Goal: Task Accomplishment & Management: Complete application form

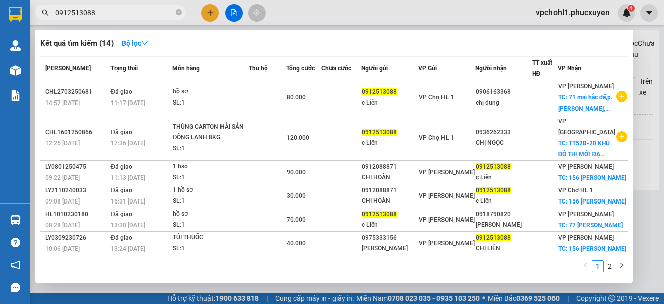
type input "0912513088"
click at [206, 7] on div at bounding box center [332, 152] width 664 height 304
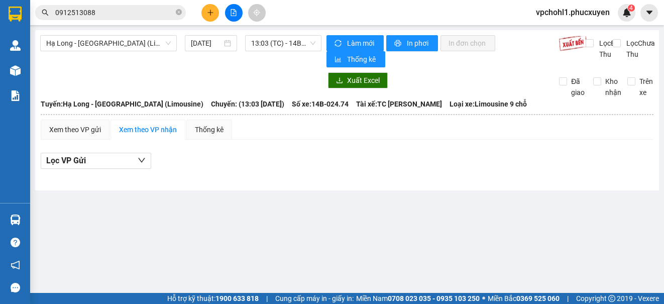
click at [207, 7] on button at bounding box center [210, 13] width 18 height 18
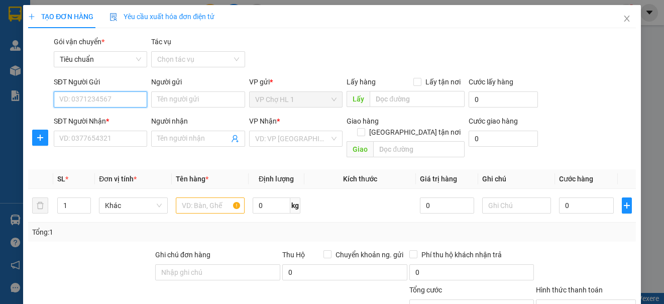
click at [100, 100] on input "SĐT Người Gửi" at bounding box center [100, 99] width 93 height 16
paste input "0375006938"
type input "0375006938"
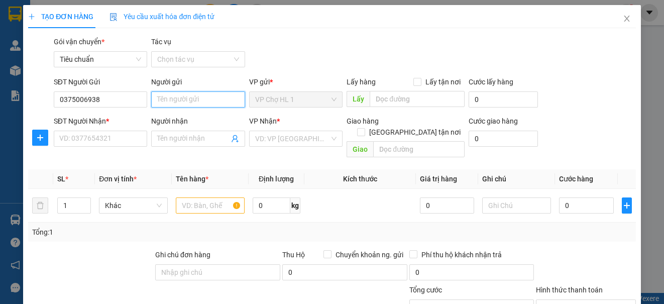
click at [185, 101] on input "Người gửi" at bounding box center [197, 99] width 93 height 16
type input "cháu liên"
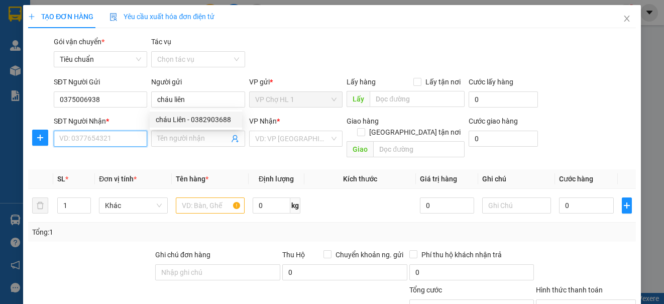
click at [104, 134] on input "SĐT Người Nhận *" at bounding box center [100, 139] width 93 height 16
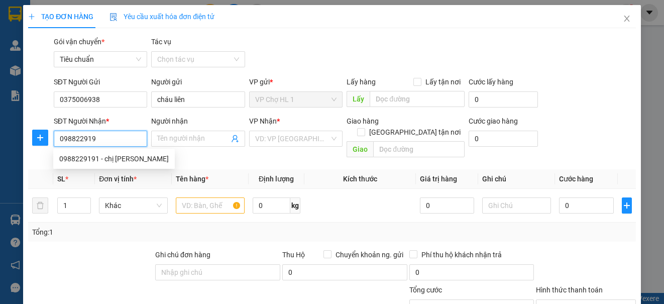
type input "0988229191"
click at [121, 164] on div "0988229191 - chị [PERSON_NAME]" at bounding box center [114, 159] width 122 height 16
type input "chị [PERSON_NAME]"
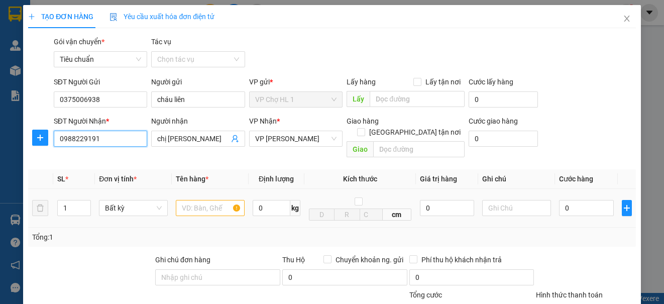
type input "0988229191"
click at [201, 204] on input "text" at bounding box center [210, 208] width 69 height 16
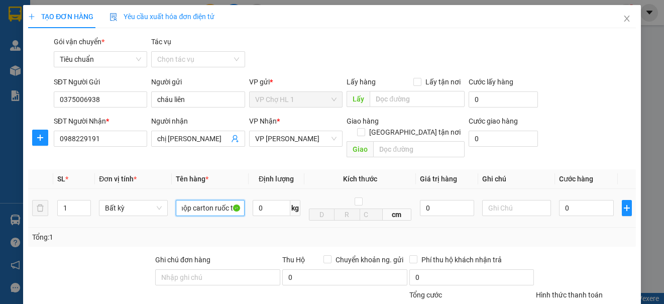
scroll to position [0, 9]
type input "hộp carton ruốc tôm"
click at [364, 128] on input "[GEOGRAPHIC_DATA] tận nơi" at bounding box center [360, 131] width 7 height 7
checkbox input "true"
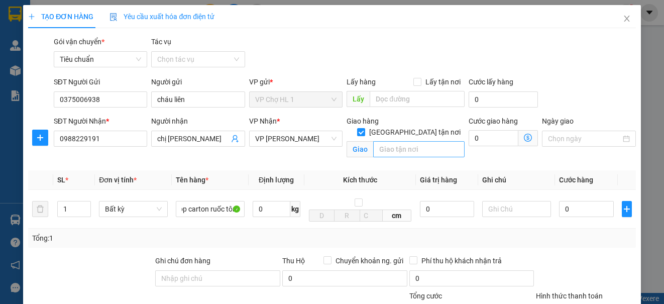
scroll to position [0, 0]
click at [395, 141] on input "text" at bounding box center [418, 149] width 91 height 16
type input "số 3 [PERSON_NAME],[GEOGRAPHIC_DATA],[GEOGRAPHIC_DATA],[GEOGRAPHIC_DATA]"
click at [590, 65] on div "Gói vận chuyển * Tiêu chuẩn Tác vụ Chọn tác vụ" at bounding box center [345, 53] width 586 height 35
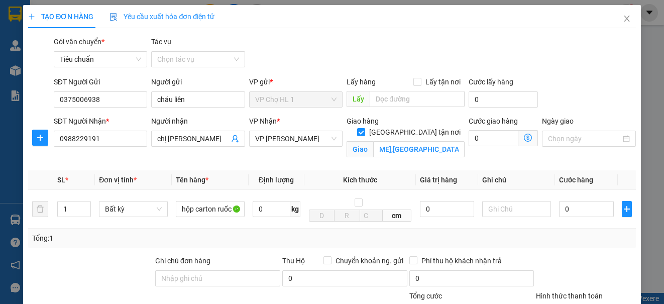
scroll to position [0, 0]
click at [524, 136] on icon "dollar-circle" at bounding box center [528, 138] width 8 height 8
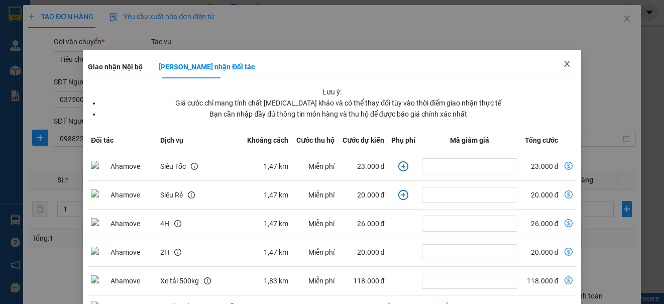
click at [563, 63] on icon "close" at bounding box center [567, 64] width 8 height 8
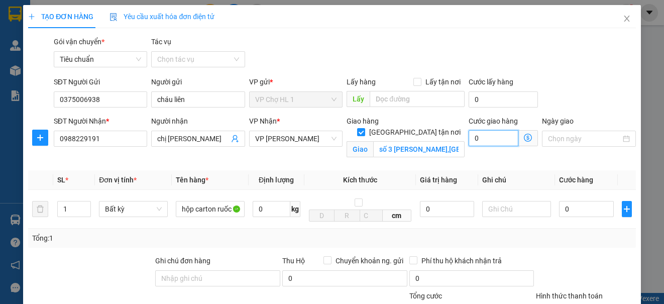
click at [491, 140] on input "0" at bounding box center [493, 138] width 50 height 16
type input "3"
type input "30"
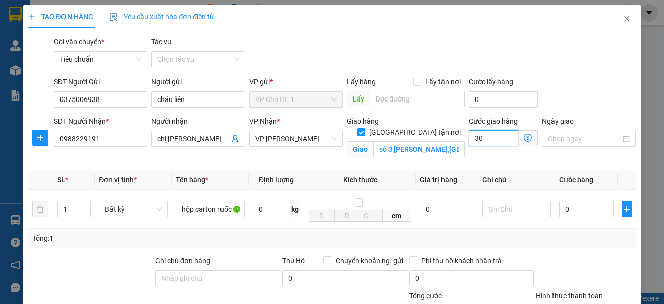
type input "30"
click at [551, 105] on div "SĐT Người Gửi 0375006938 Người gửi cháu liên VP gửi * VP Chợ HL 1 Lấy hàng Lấy …" at bounding box center [345, 93] width 586 height 35
type input "30.000"
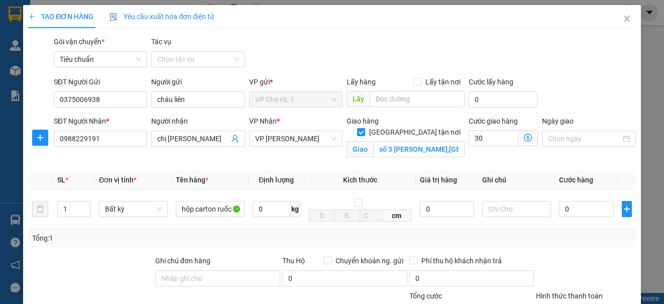
type input "30.000"
click at [582, 211] on input "0" at bounding box center [586, 209] width 55 height 16
type input "7"
type input "30.007"
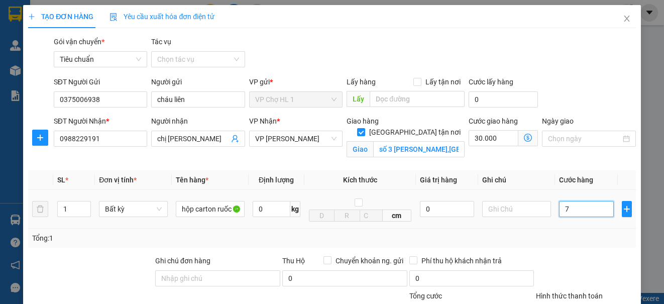
type input "70"
type input "30.070"
type input "7"
type input "30.007"
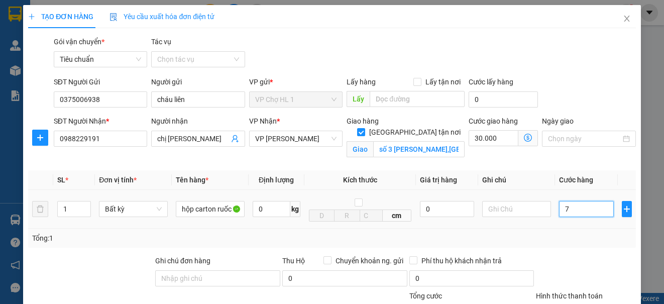
type input "30.007"
type input "0"
type input "30.000"
type input "09"
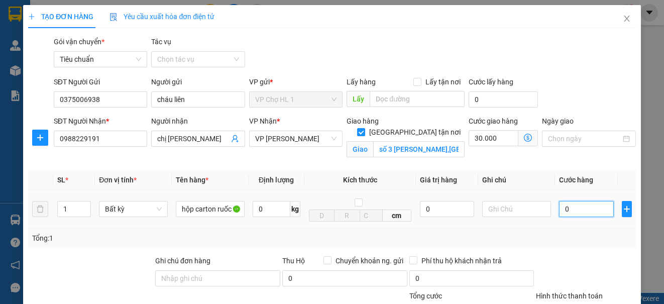
type input "30.009"
type input "090"
type input "30.090"
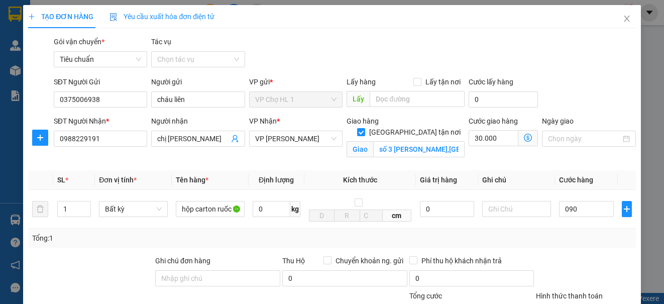
click at [581, 101] on div "SĐT Người Gửi 0375006938 Người gửi cháu liên VP gửi * VP Chợ HL 1 Lấy hàng Lấy …" at bounding box center [345, 93] width 586 height 35
type input "90.000"
type input "120.000"
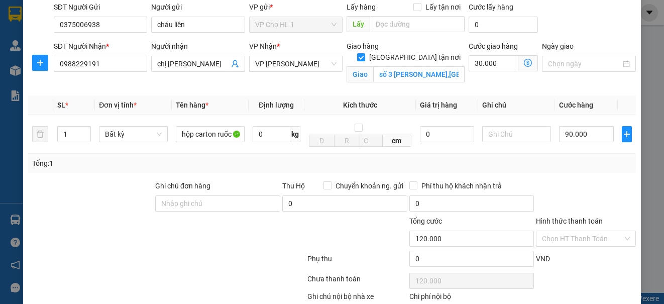
scroll to position [61, 0]
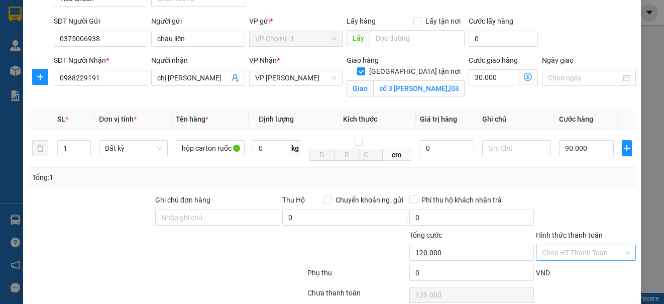
click at [572, 254] on input "Hình thức thanh toán" at bounding box center [582, 252] width 80 height 15
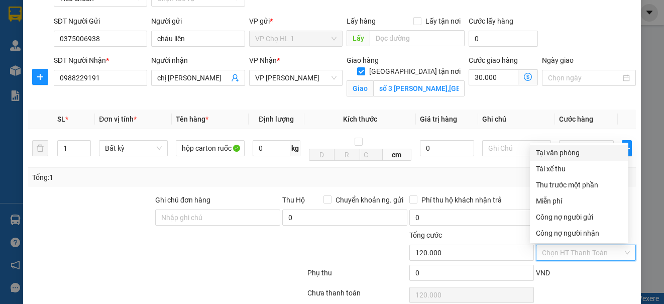
click at [572, 152] on div "Tại văn phòng" at bounding box center [579, 152] width 86 height 11
type input "0"
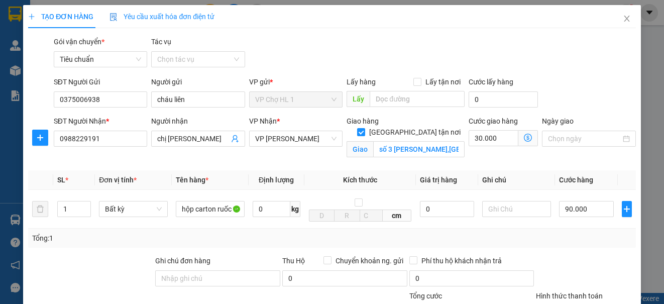
scroll to position [137, 0]
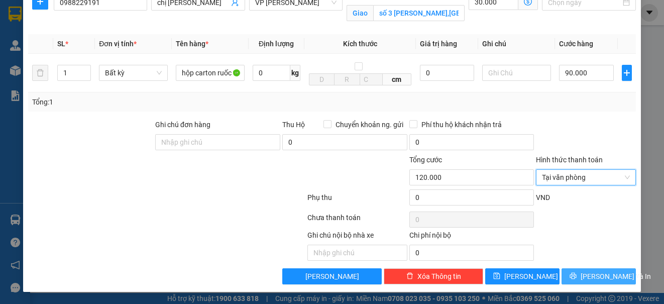
click at [586, 276] on span "[PERSON_NAME] và In" at bounding box center [615, 276] width 70 height 11
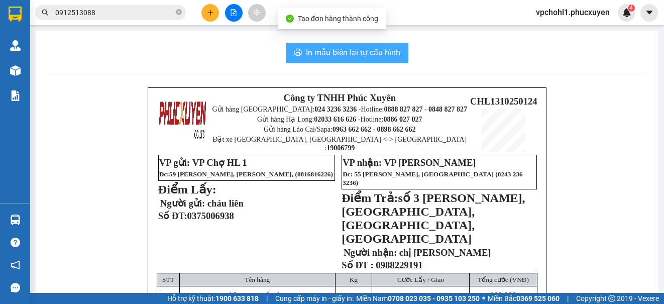
click at [378, 49] on span "In mẫu biên lai tự cấu hình" at bounding box center [353, 52] width 94 height 13
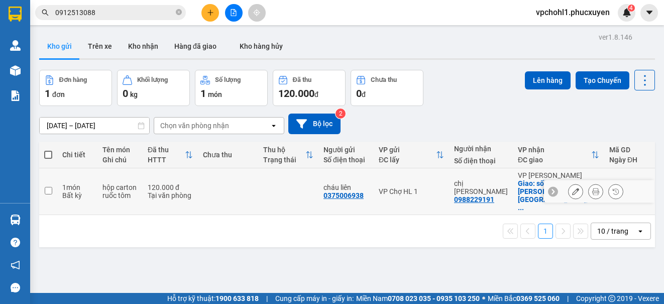
click at [592, 188] on icon at bounding box center [595, 191] width 7 height 7
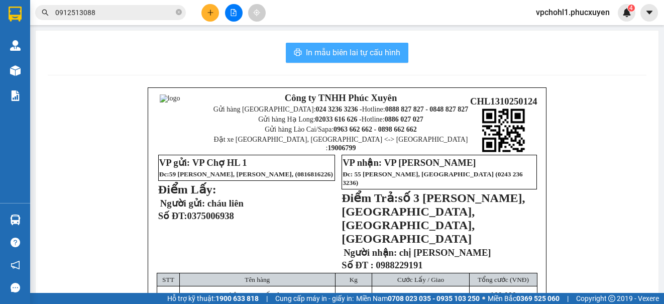
click at [366, 52] on span "In mẫu biên lai tự cấu hình" at bounding box center [353, 52] width 94 height 13
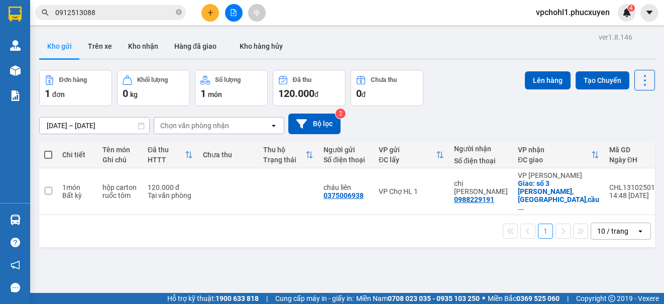
click at [295, 259] on div "ver 1.8.146 Kho gửi Trên xe Kho nhận Hàng đã giao Kho hàng hủy Đơn hàng 1 đơn K…" at bounding box center [347, 182] width 624 height 304
click at [298, 259] on div "ver 1.8.146 Kho gửi Trên xe Kho nhận Hàng đã giao Kho hàng hủy Đơn hàng 1 đơn K…" at bounding box center [347, 182] width 624 height 304
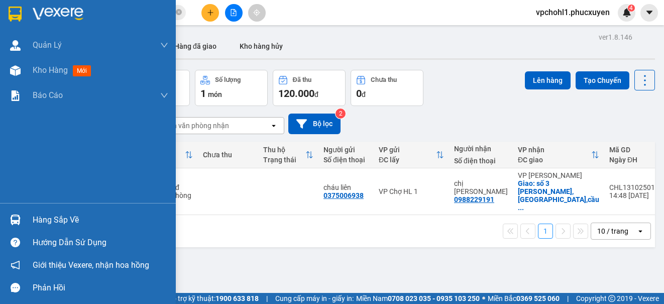
click at [35, 222] on div "Hàng sắp về" at bounding box center [101, 219] width 136 height 15
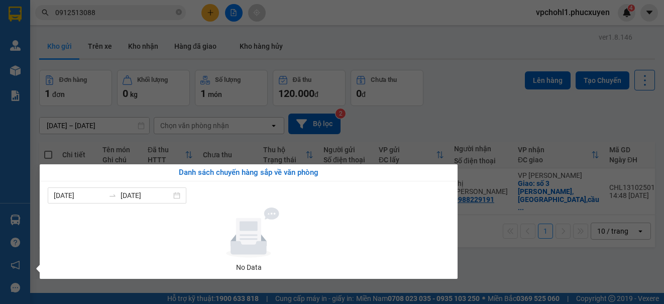
click at [499, 256] on section "Kết quả tìm kiếm ( 14 ) Bộ lọc Mã ĐH Trạng thái Món hàng Thu hộ Tổng cước Chưa …" at bounding box center [332, 152] width 664 height 304
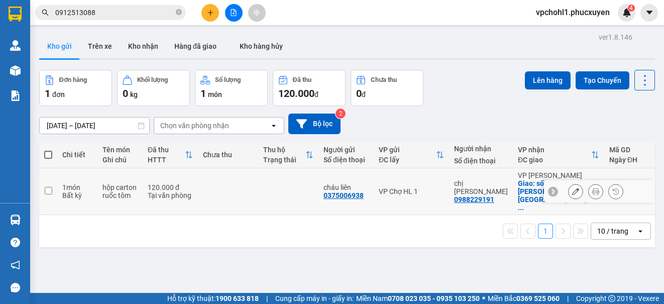
click at [50, 187] on input "checkbox" at bounding box center [49, 191] width 8 height 8
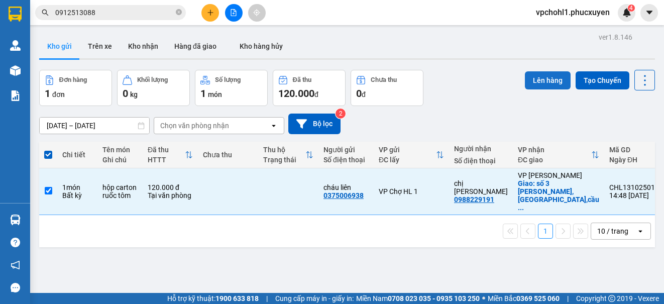
click at [539, 79] on button "Lên hàng" at bounding box center [548, 80] width 46 height 18
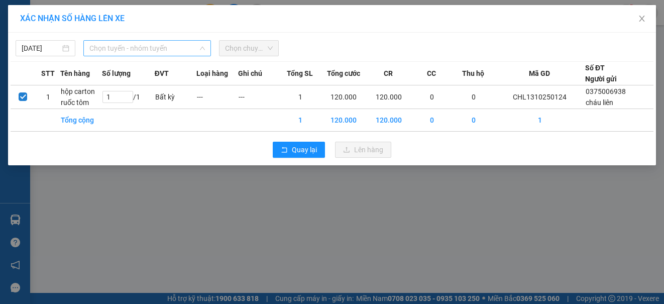
click at [140, 47] on span "Chọn tuyến - nhóm tuyến" at bounding box center [146, 48] width 115 height 15
click at [150, 50] on span "Chọn tuyến - nhóm tuyến" at bounding box center [146, 48] width 115 height 15
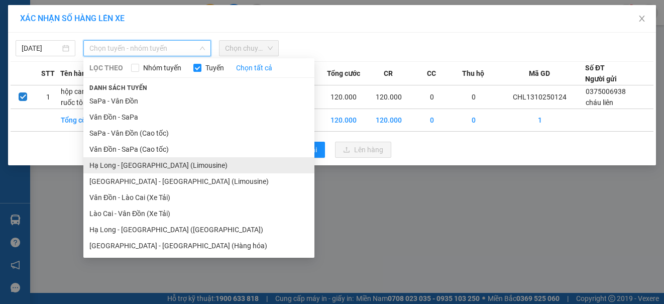
click at [184, 168] on li "Hạ Long - [GEOGRAPHIC_DATA] (Limousine)" at bounding box center [198, 165] width 231 height 16
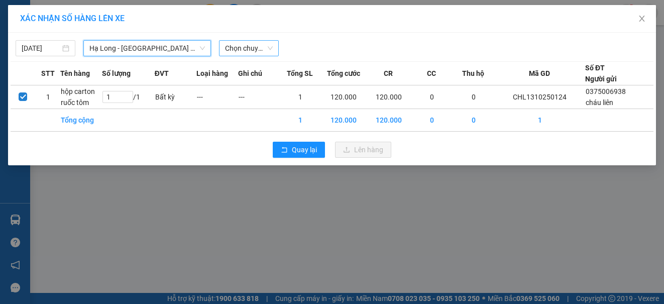
click at [251, 46] on span "Chọn chuyến" at bounding box center [249, 48] width 48 height 15
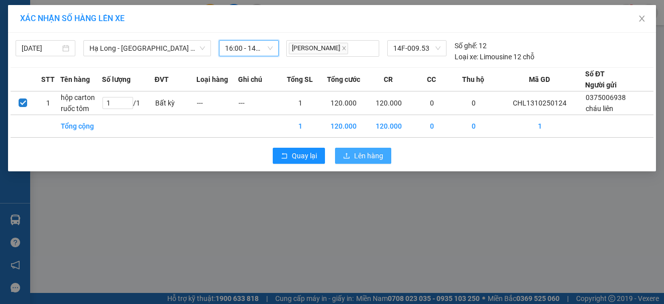
click at [370, 161] on span "Lên hàng" at bounding box center [368, 155] width 29 height 11
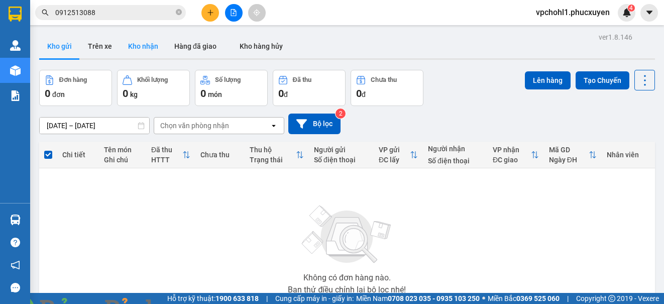
click at [146, 46] on button "Kho nhận" at bounding box center [143, 46] width 46 height 24
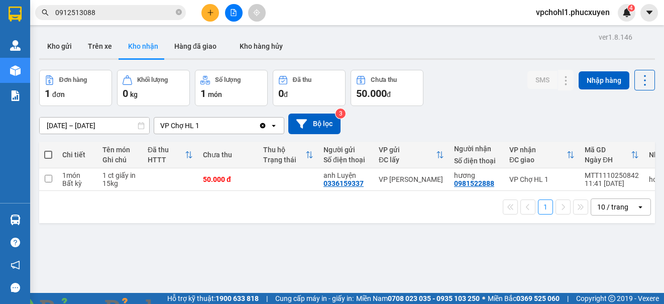
click at [185, 303] on img at bounding box center [182, 310] width 6 height 6
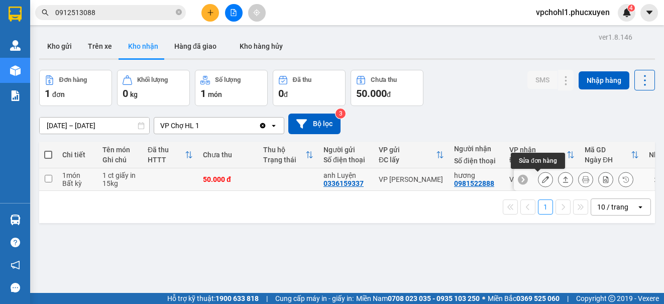
click at [542, 181] on icon at bounding box center [545, 179] width 7 height 7
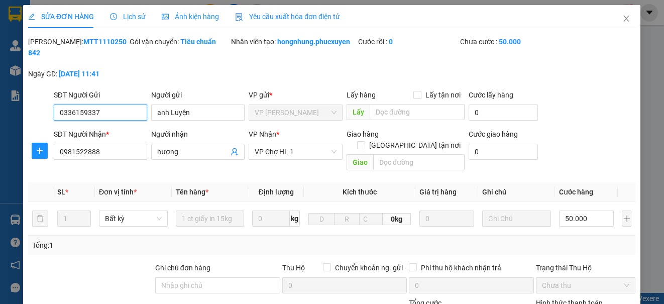
type input "0336159337"
type input "anh Luyện"
type input "0981522888"
type input "hương"
type input "0"
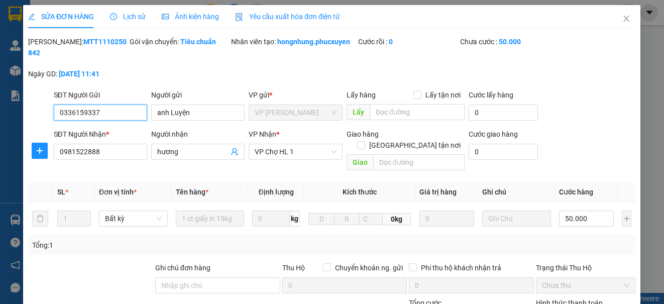
type input "50.000"
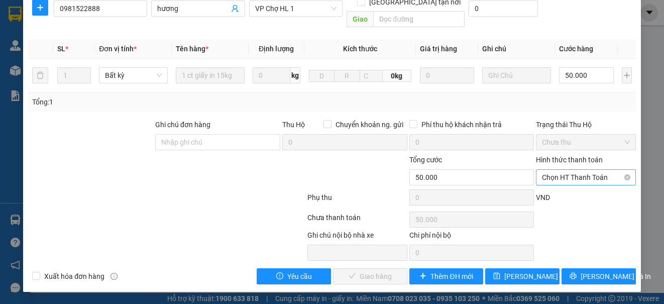
click at [542, 177] on span "Chọn HT Thanh Toán" at bounding box center [585, 177] width 87 height 15
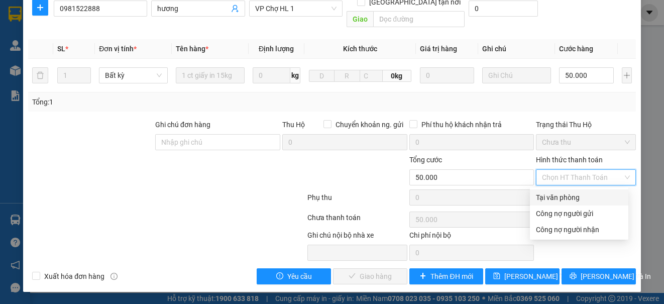
click at [538, 198] on div "Tại văn phòng" at bounding box center [579, 197] width 86 height 11
type input "0"
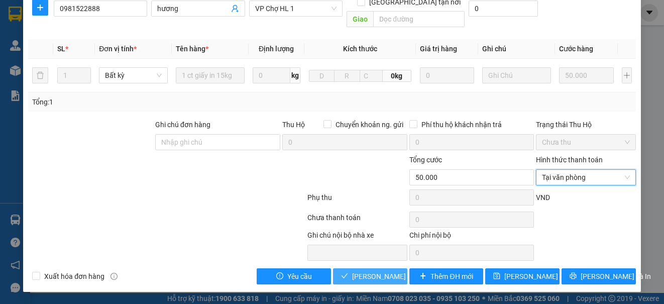
click at [368, 275] on span "[PERSON_NAME] và Giao hàng" at bounding box center [400, 276] width 96 height 11
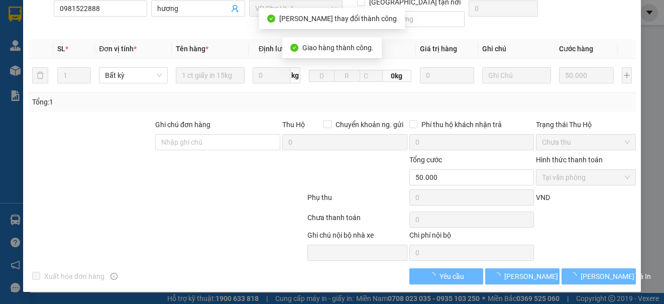
scroll to position [111, 0]
